Goal: Transaction & Acquisition: Obtain resource

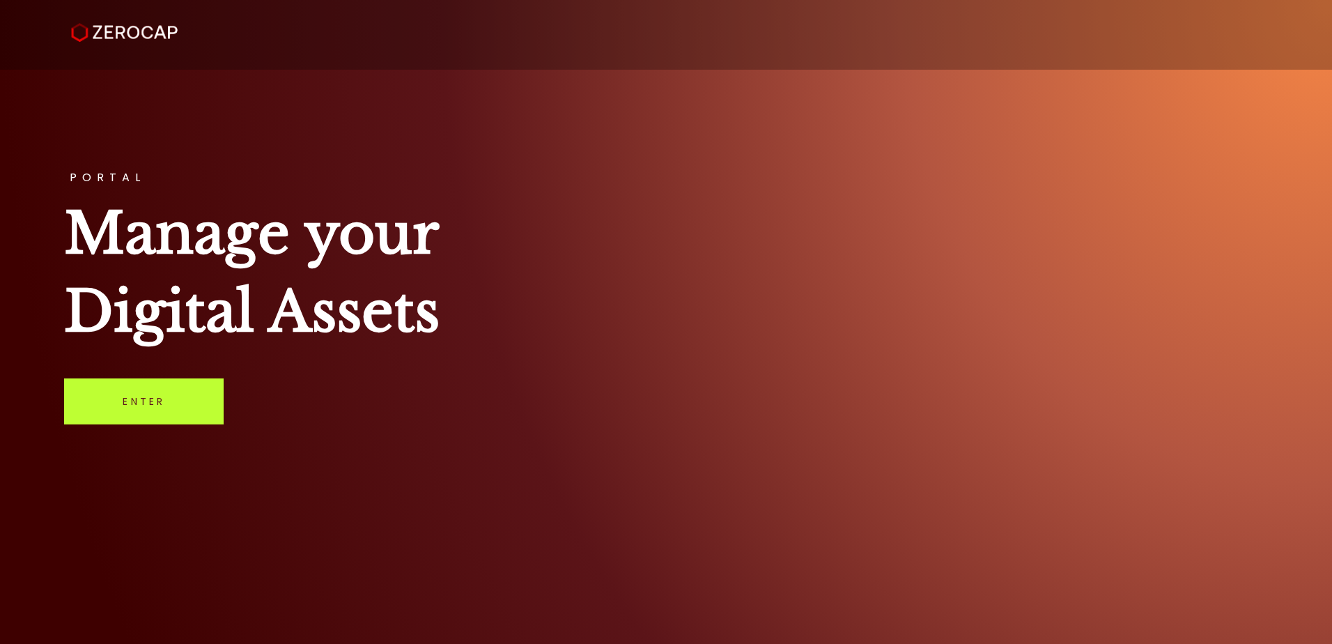
click at [181, 396] on link "Enter" at bounding box center [144, 401] width 160 height 46
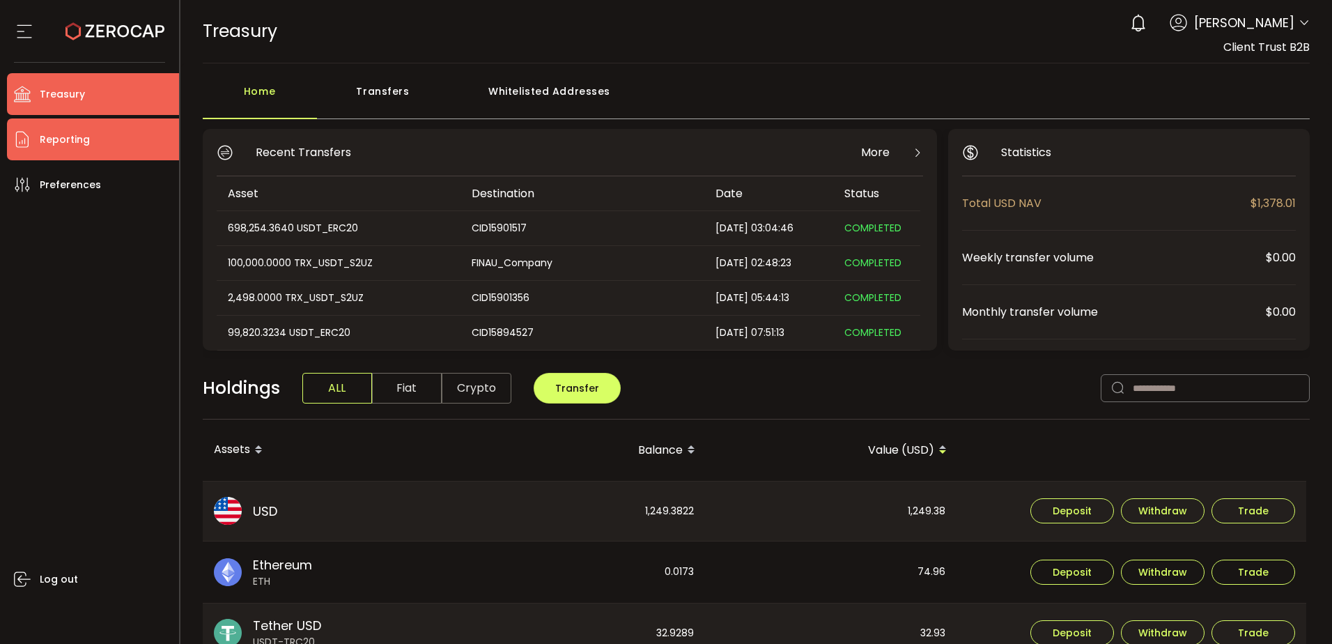
click at [95, 147] on li "Reporting" at bounding box center [93, 139] width 172 height 42
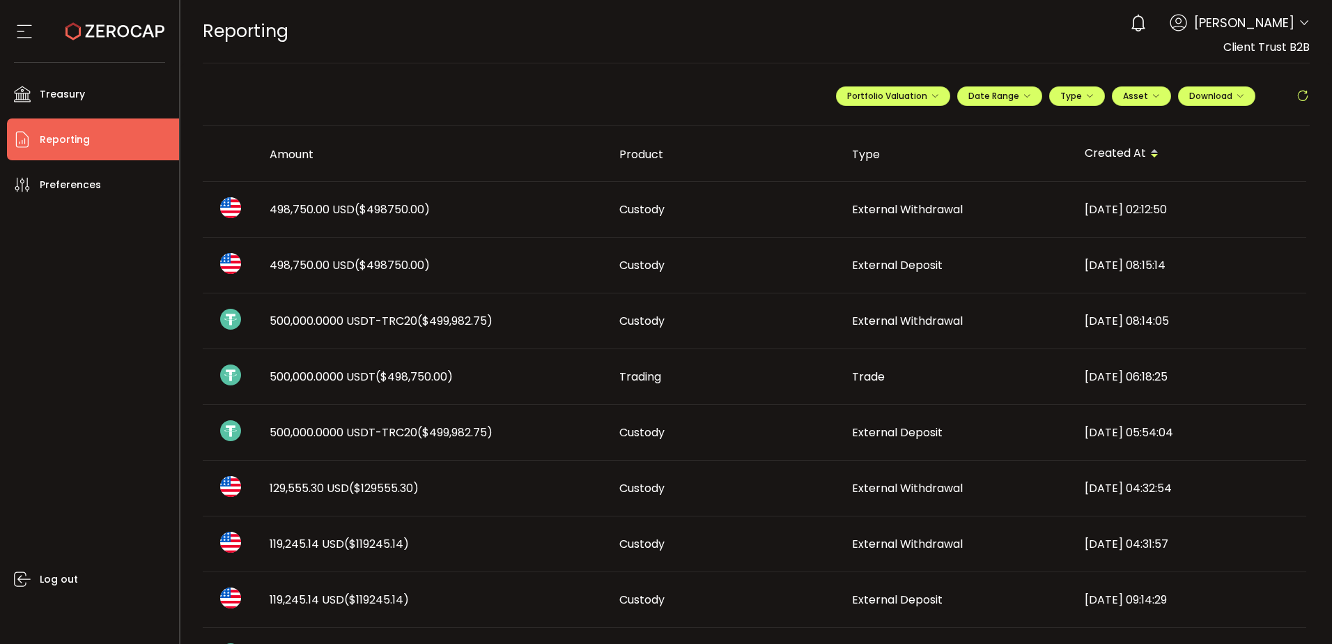
click at [800, 44] on div "REPORTING Buy Power $0.00 USD Reporting Reporting Verify Your Identity 0 [PERSO…" at bounding box center [757, 31] width 1108 height 63
click at [1011, 98] on span "Date Range" at bounding box center [999, 96] width 63 height 12
click at [906, 91] on span "Portfolio Valuation" at bounding box center [893, 96] width 92 height 12
click at [1213, 96] on span "Download" at bounding box center [1216, 96] width 55 height 12
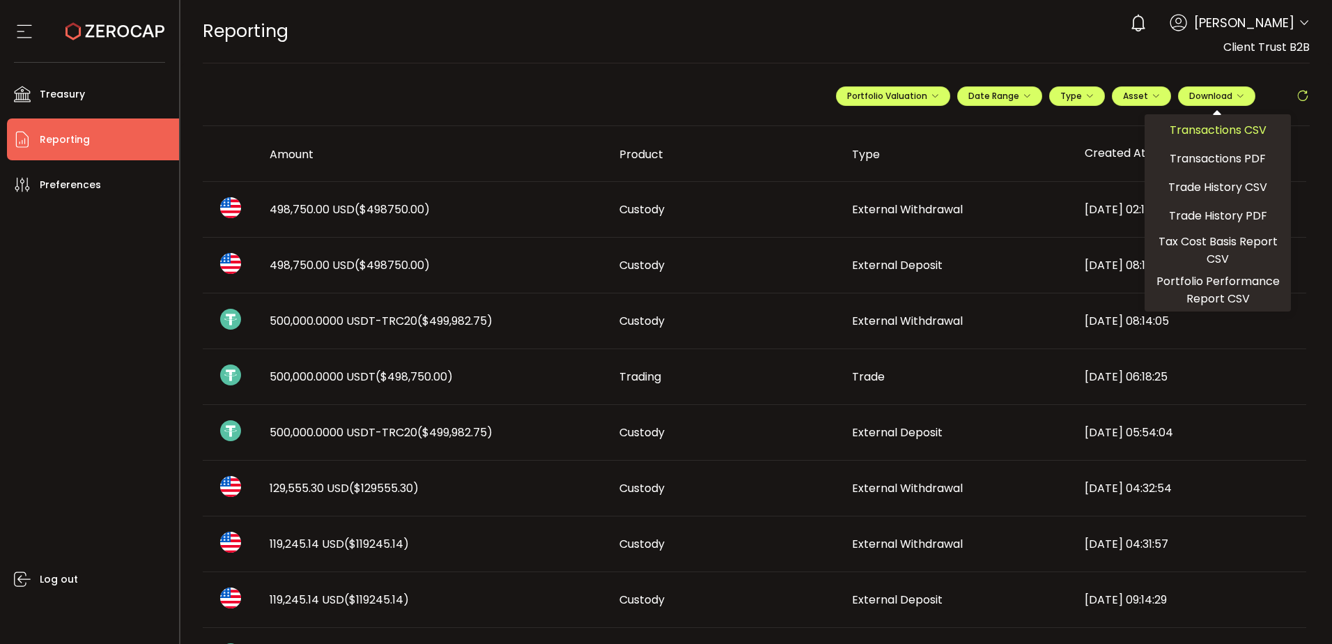
click at [1215, 130] on span "Transactions CSV" at bounding box center [1218, 129] width 97 height 17
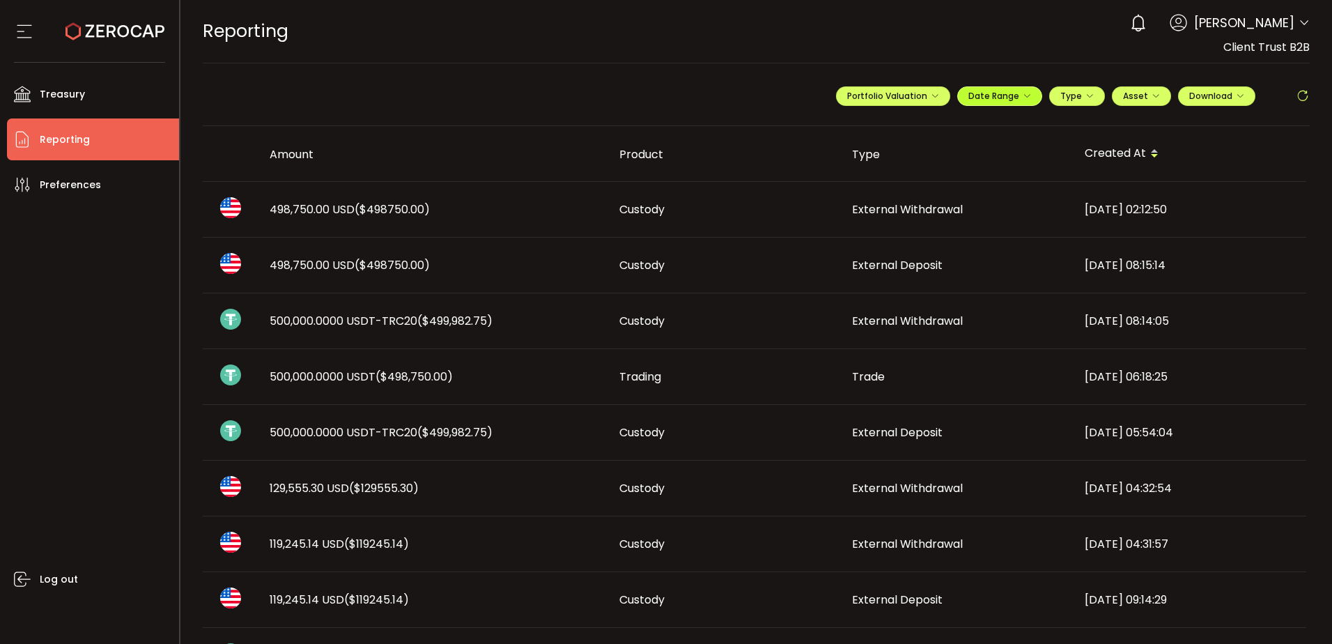
click at [1002, 93] on span "Date Range" at bounding box center [999, 96] width 63 height 12
click at [961, 127] on input at bounding box center [961, 125] width 89 height 14
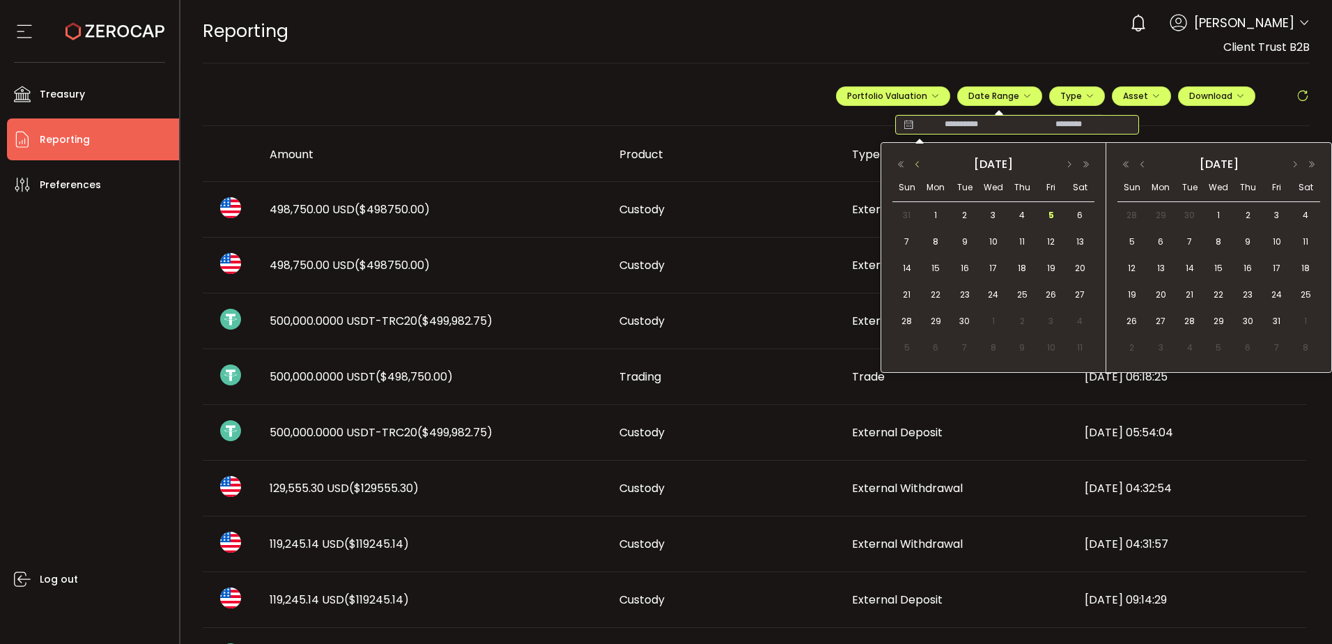
click at [920, 166] on button "button" at bounding box center [917, 165] width 17 height 10
click at [1053, 212] on span "1" at bounding box center [1051, 215] width 17 height 17
click at [905, 346] on span "31" at bounding box center [907, 347] width 17 height 17
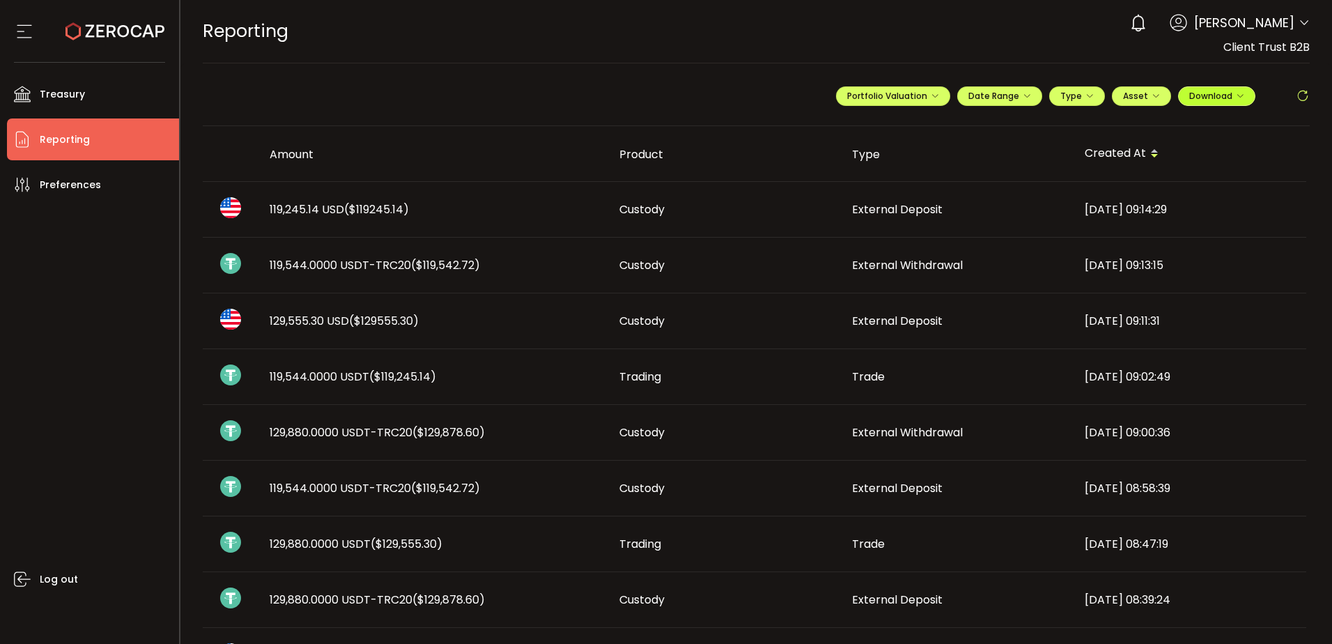
click at [1205, 95] on span "Download" at bounding box center [1216, 96] width 55 height 12
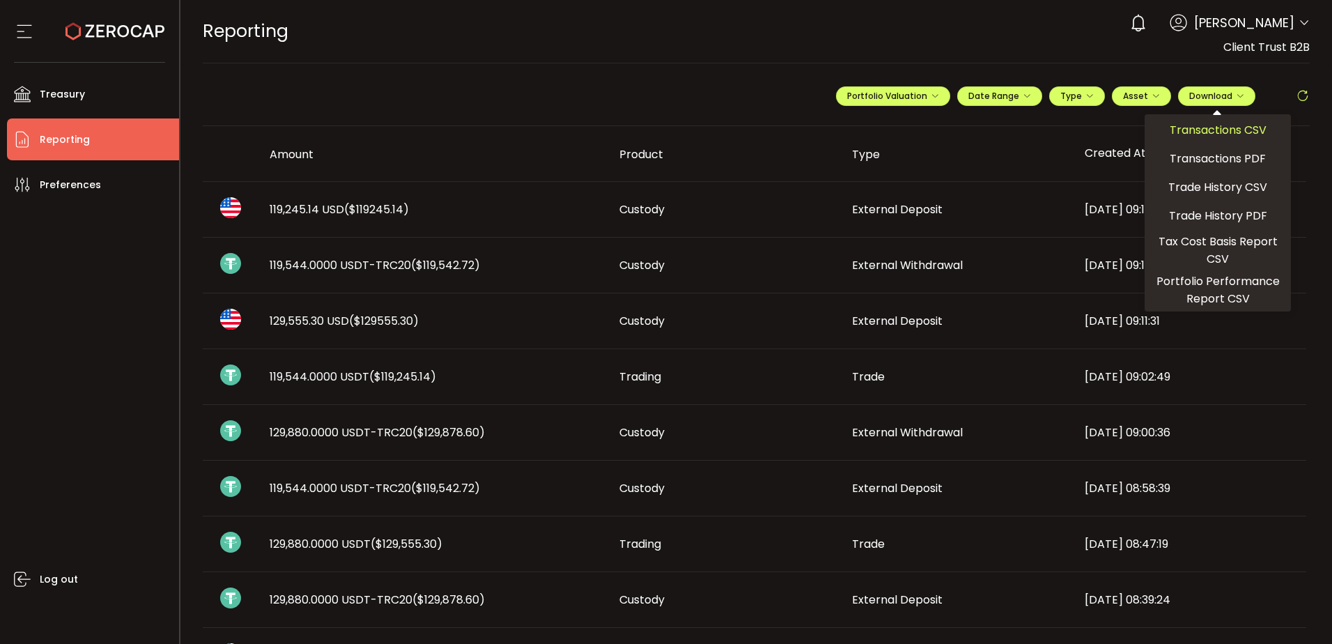
click at [1227, 130] on span "Transactions CSV" at bounding box center [1218, 129] width 97 height 17
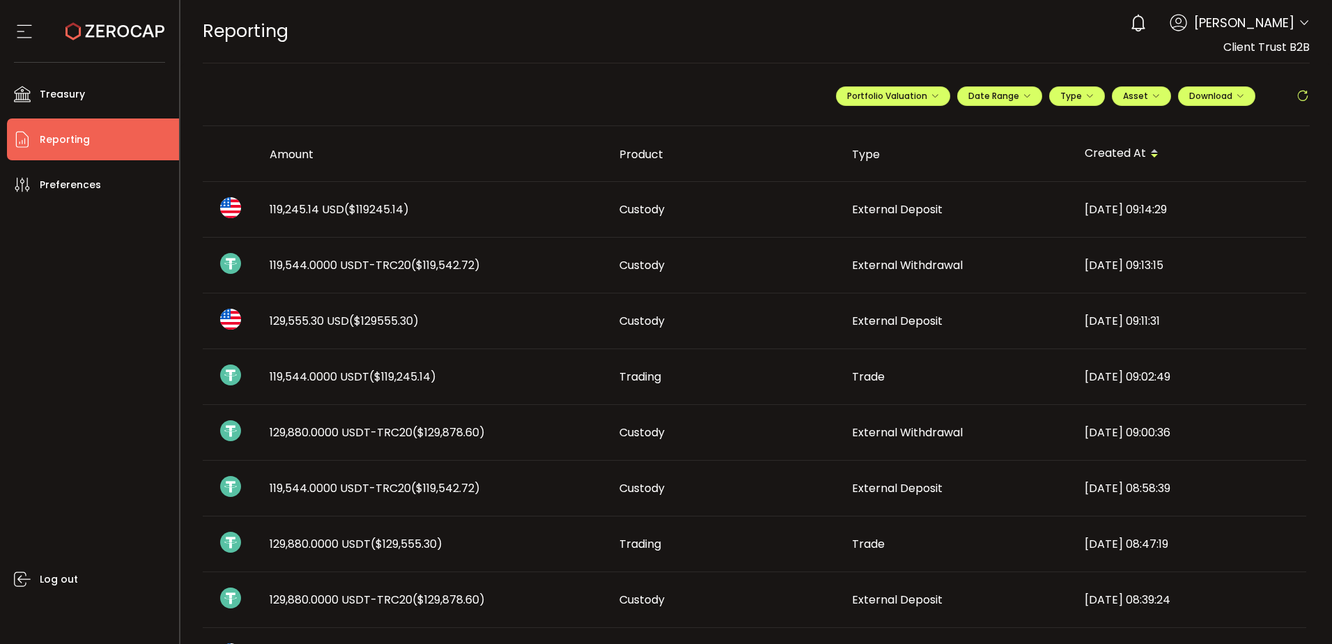
click at [843, 18] on div "REPORTING Buy Power $0.00 USD Reporting Reporting Verify Your Identity 0 [PERSO…" at bounding box center [757, 31] width 1108 height 63
click at [1309, 15] on header "PDF is being processed and will download to your computer REPORTING Buy Power $…" at bounding box center [756, 31] width 1152 height 63
click at [1294, 26] on div "0 [PERSON_NAME] Account Finalto Australia Pty Ltd (991b14) Finalto Australia Pt…" at bounding box center [1216, 23] width 187 height 31
click at [1301, 22] on icon at bounding box center [1303, 22] width 11 height 11
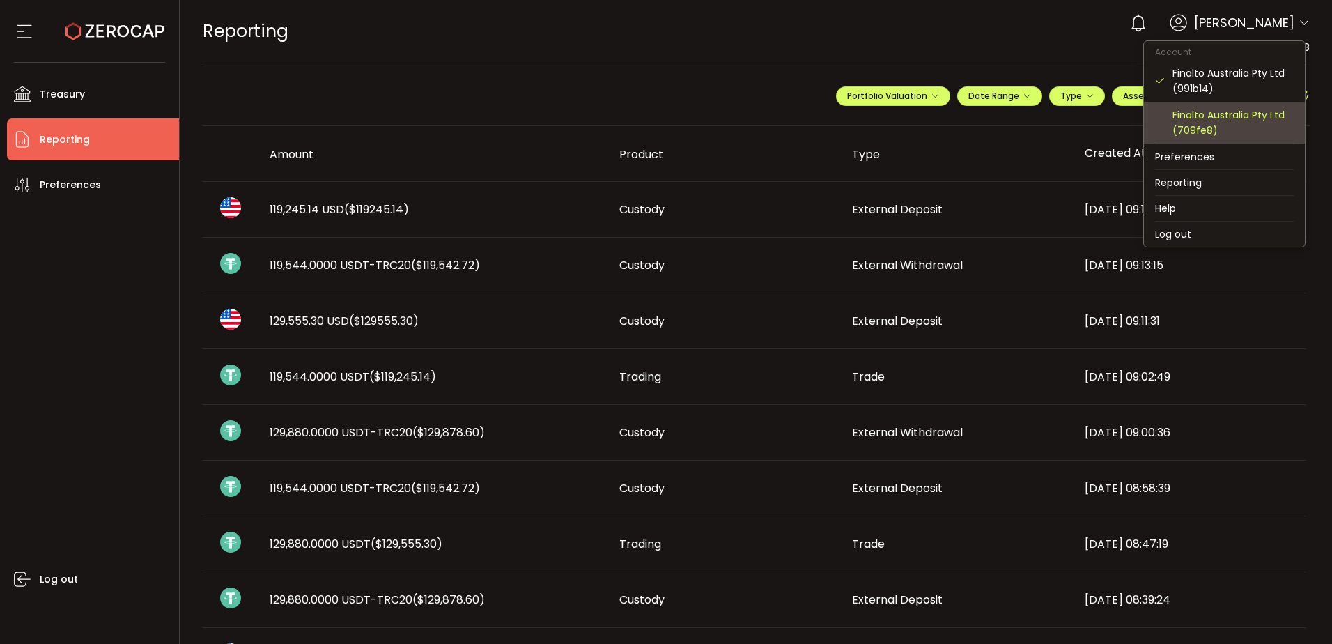
click at [1246, 121] on div "Finalto Australia Pty Ltd (709fe8)" at bounding box center [1232, 122] width 121 height 31
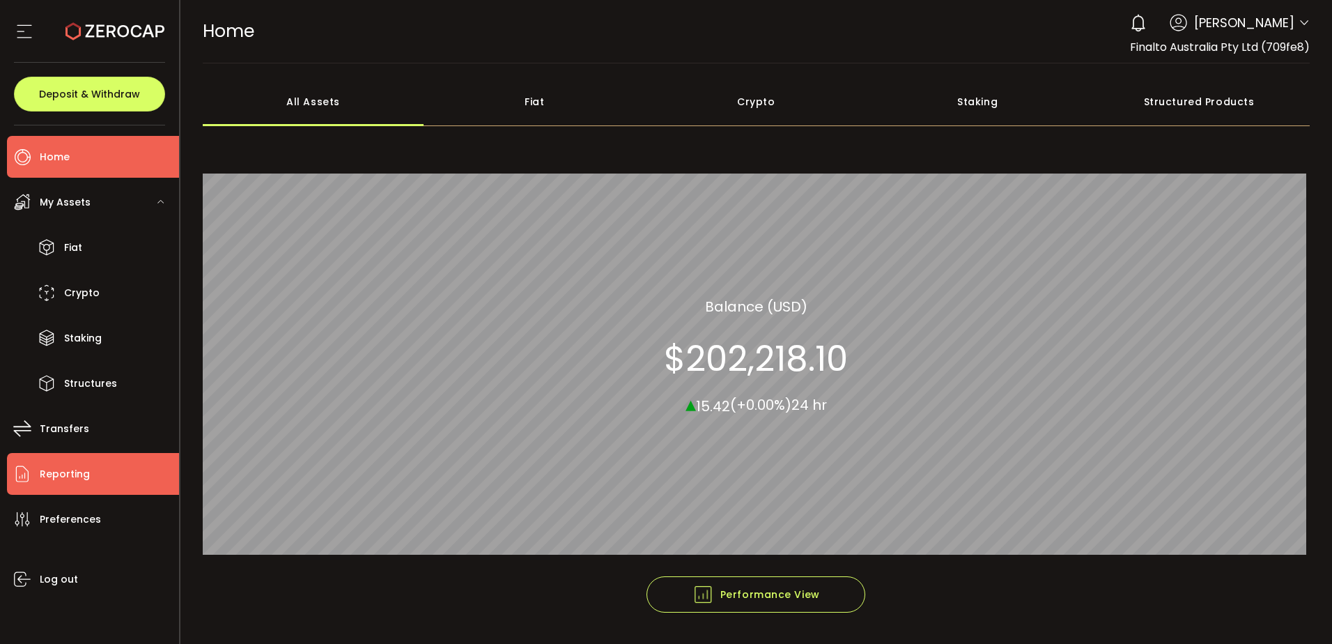
click at [85, 477] on span "Reporting" at bounding box center [65, 474] width 50 height 20
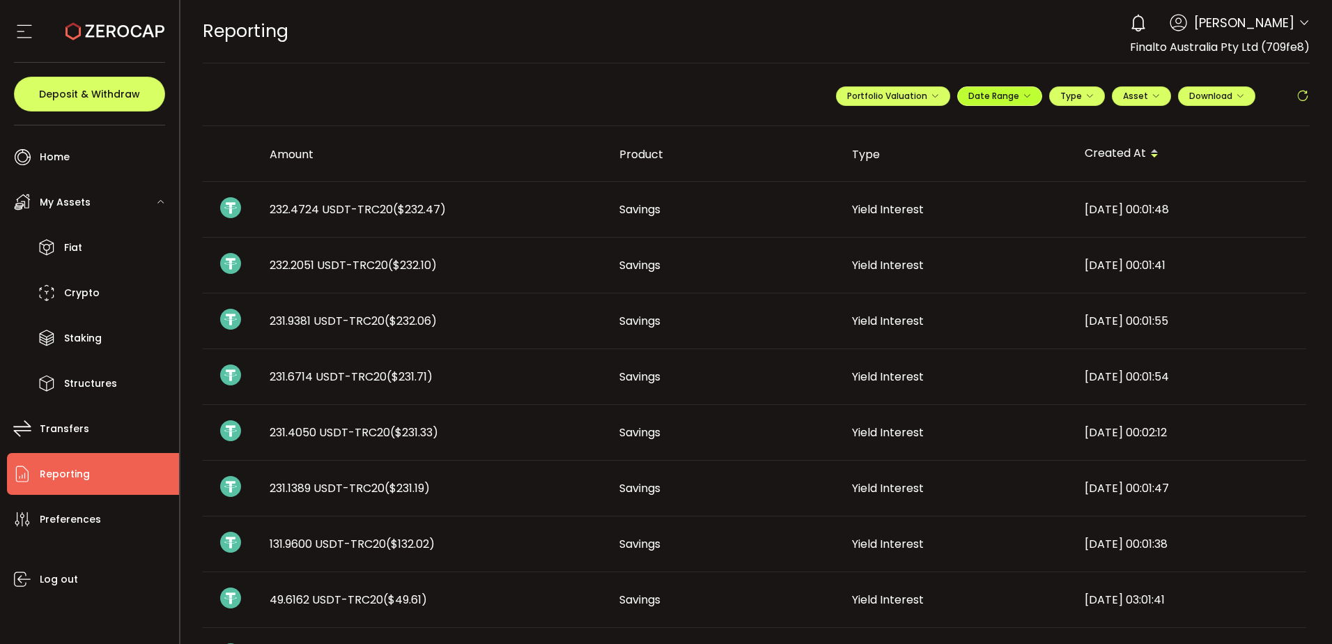
drag, startPoint x: 1037, startPoint y: 91, endPoint x: 1021, endPoint y: 91, distance: 16.0
click at [1036, 91] on div "Date Range -" at bounding box center [999, 96] width 85 height 20
click at [1021, 91] on span "Date Range" at bounding box center [999, 96] width 63 height 12
click at [942, 124] on input at bounding box center [961, 125] width 89 height 14
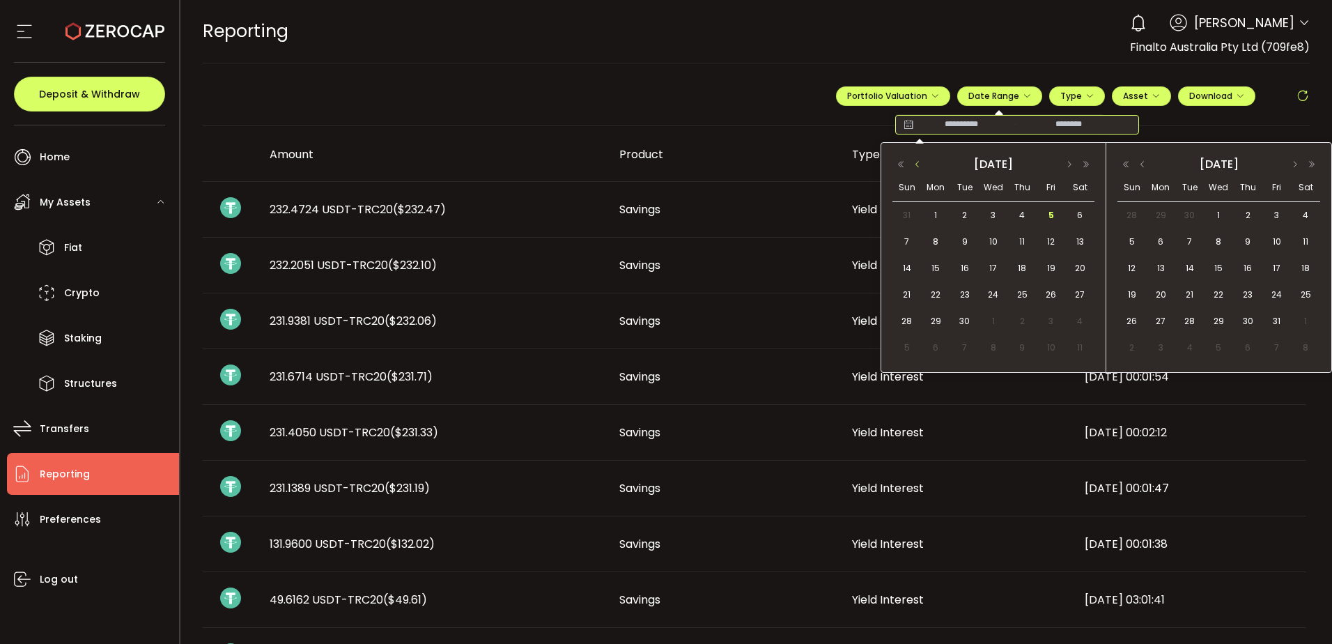
click at [920, 161] on button "button" at bounding box center [917, 165] width 17 height 10
click at [1049, 216] on span "1" at bounding box center [1051, 215] width 17 height 17
click at [900, 339] on div "31" at bounding box center [904, 347] width 25 height 21
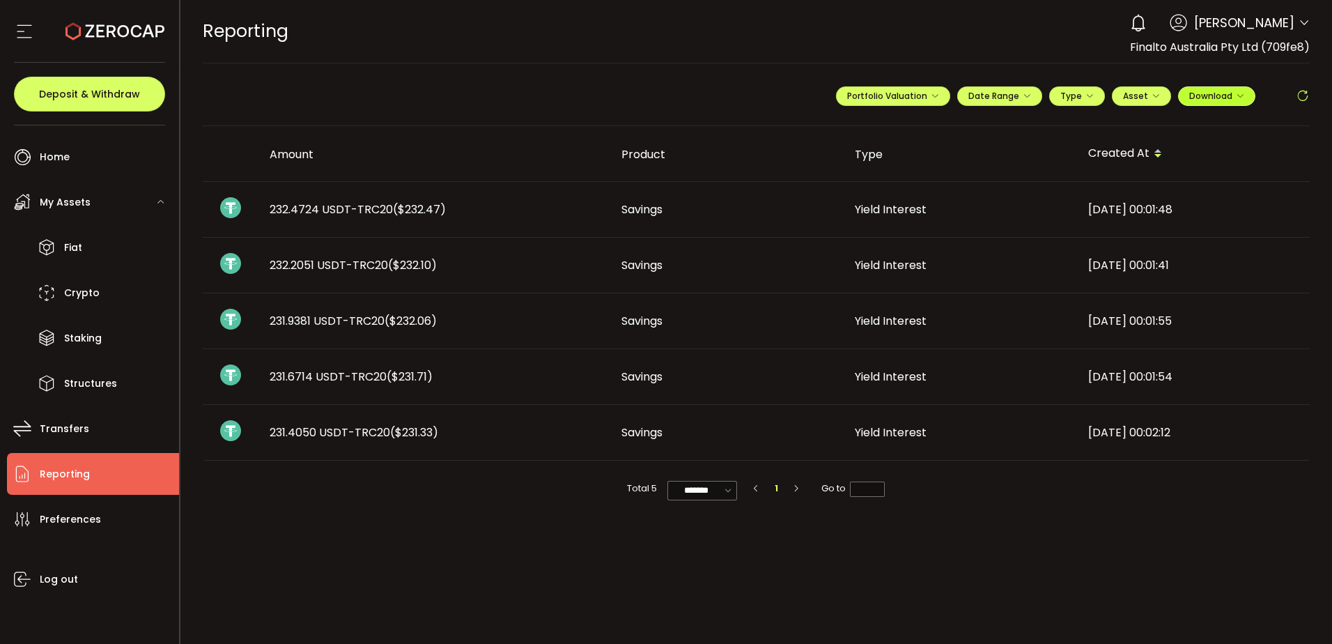
click at [1235, 91] on span "Download" at bounding box center [1216, 96] width 55 height 12
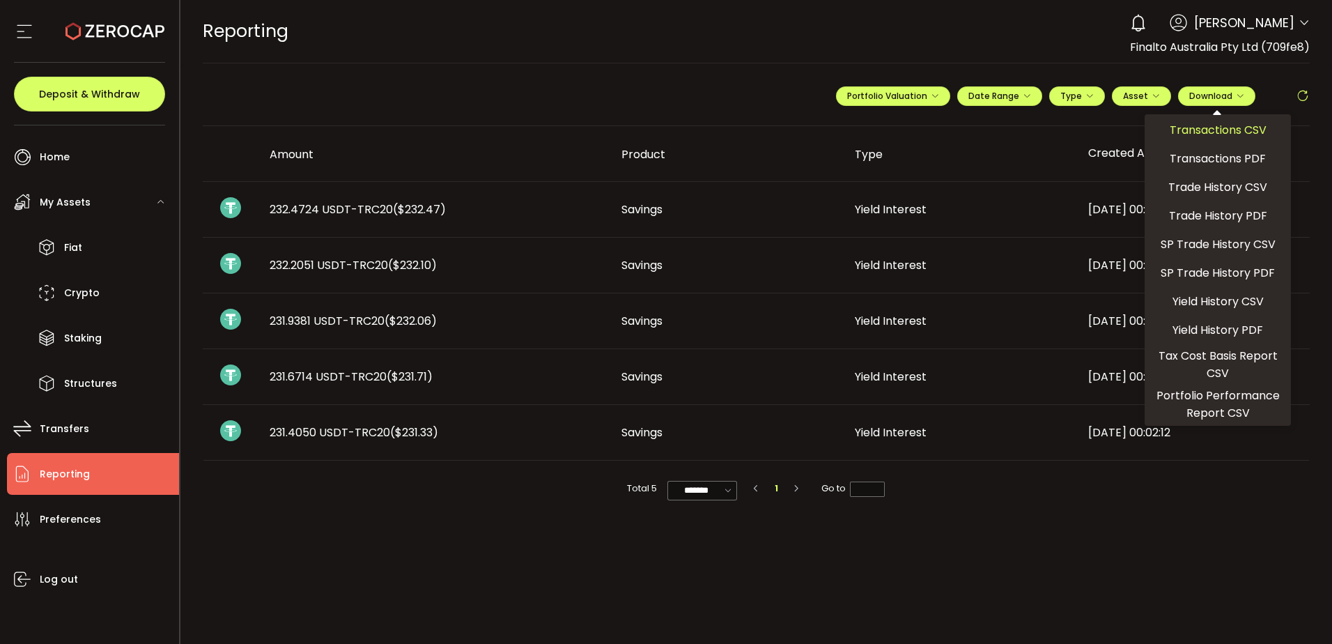
click at [1230, 130] on span "Transactions CSV" at bounding box center [1218, 129] width 97 height 17
